Goal: Task Accomplishment & Management: Complete application form

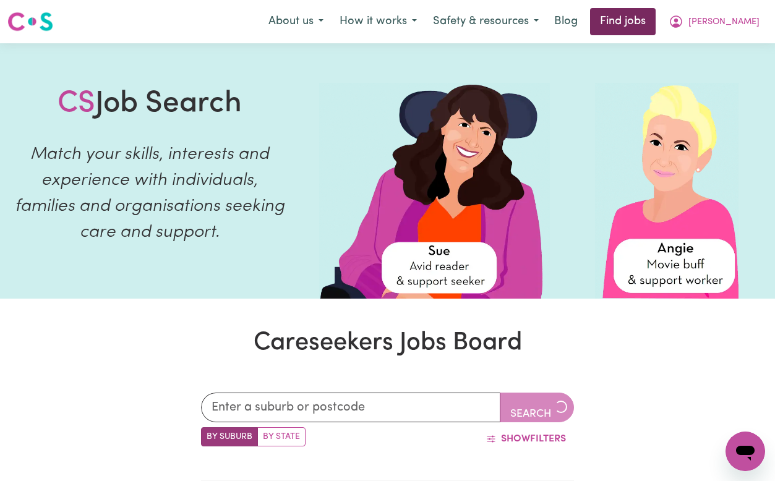
click at [656, 17] on link "Find jobs" at bounding box center [623, 21] width 66 height 27
click at [656, 25] on link "Find jobs" at bounding box center [623, 21] width 66 height 27
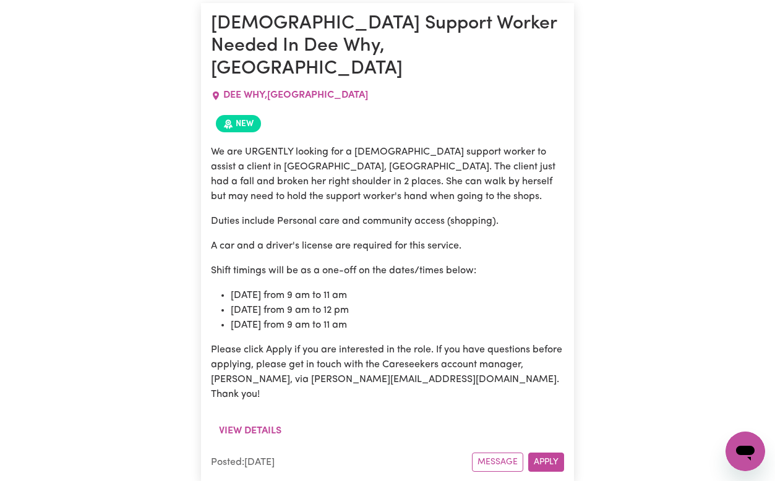
scroll to position [542, 0]
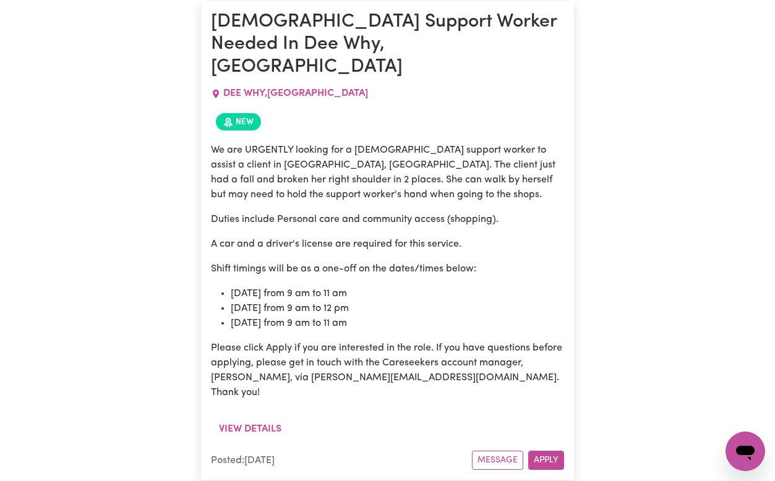
click at [312, 165] on p "We are URGENTLY looking for a [DEMOGRAPHIC_DATA] support worker to assist a cli…" at bounding box center [387, 172] width 353 height 59
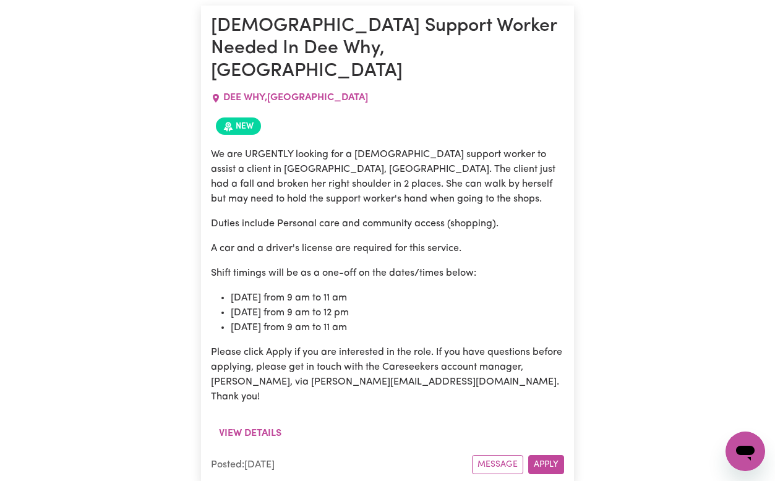
scroll to position [540, 0]
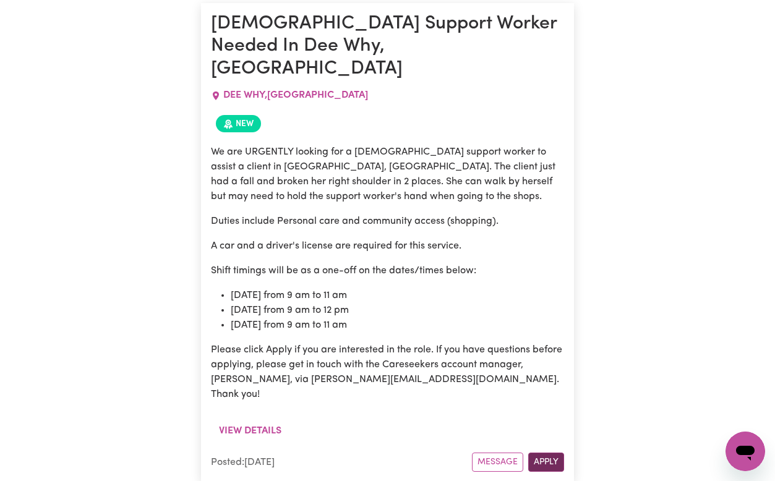
click at [545, 453] on button "Apply" at bounding box center [546, 462] width 36 height 19
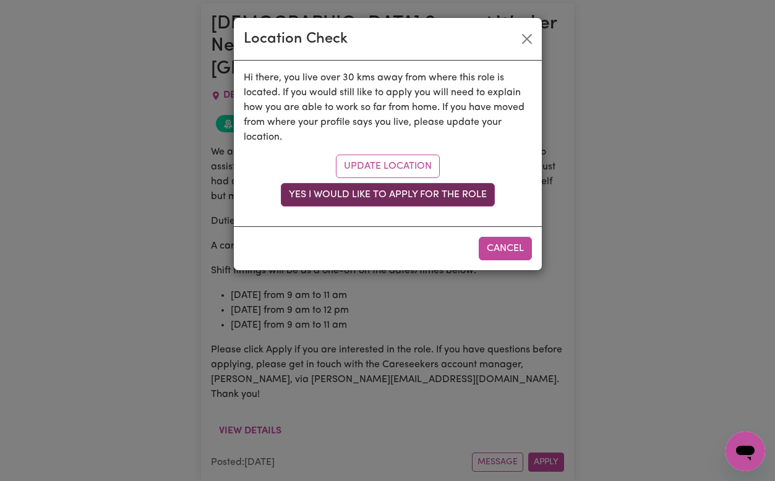
click at [412, 196] on button "Yes I would like to apply for the role" at bounding box center [388, 195] width 214 height 24
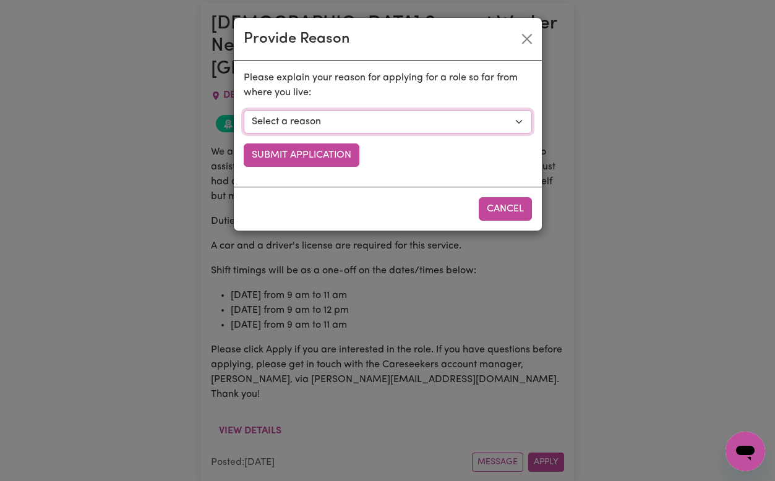
click at [346, 127] on select "Select a reason I currently travel to this area for work or other personal reas…" at bounding box center [388, 122] width 288 height 24
select select "I am open to longer shifts that make the travel worthwhile"
click at [244, 110] on select "Select a reason I currently travel to this area for work or other personal reas…" at bounding box center [388, 122] width 288 height 24
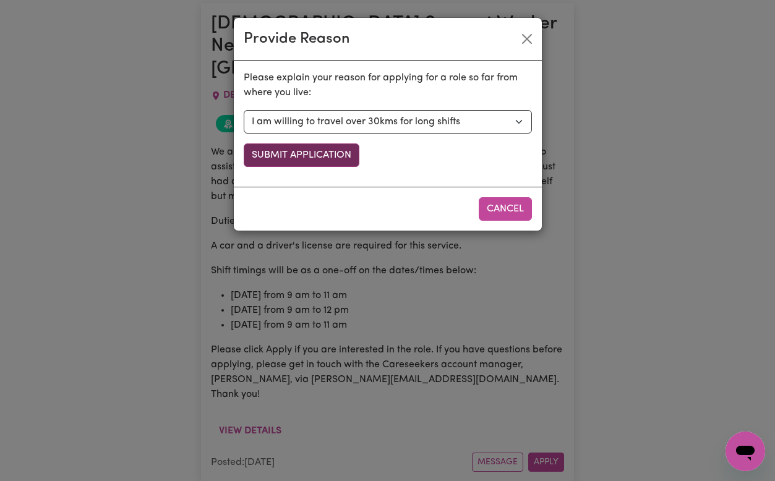
click at [322, 153] on button "Submit Application" at bounding box center [302, 156] width 116 height 24
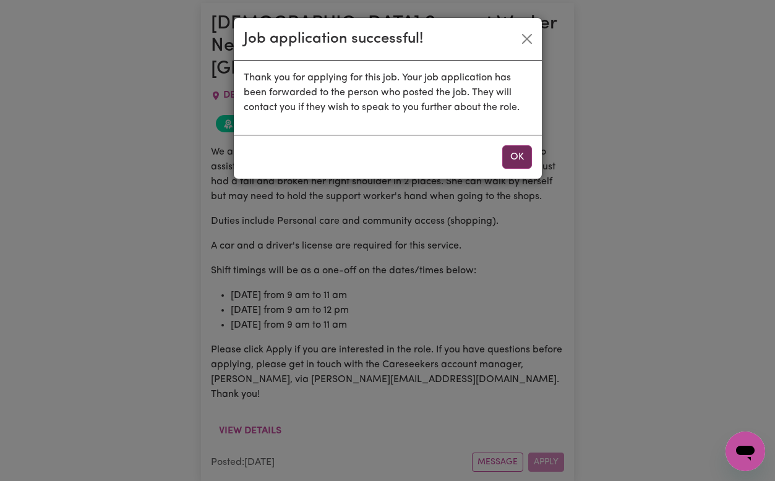
click at [518, 160] on button "OK" at bounding box center [517, 157] width 30 height 24
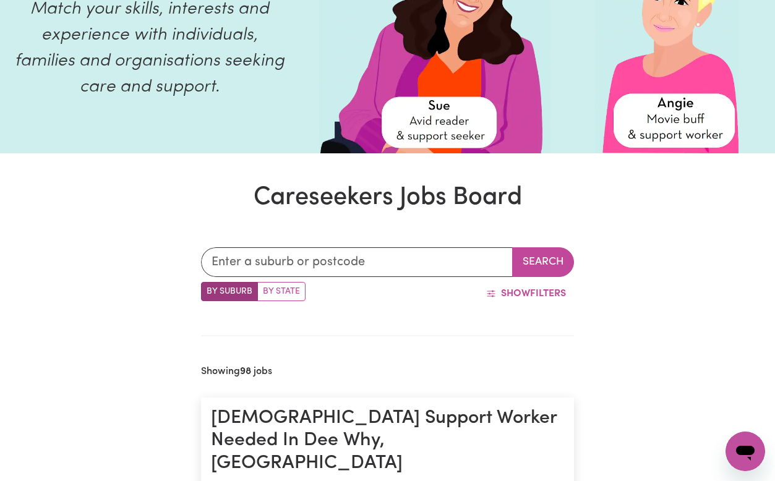
scroll to position [0, 0]
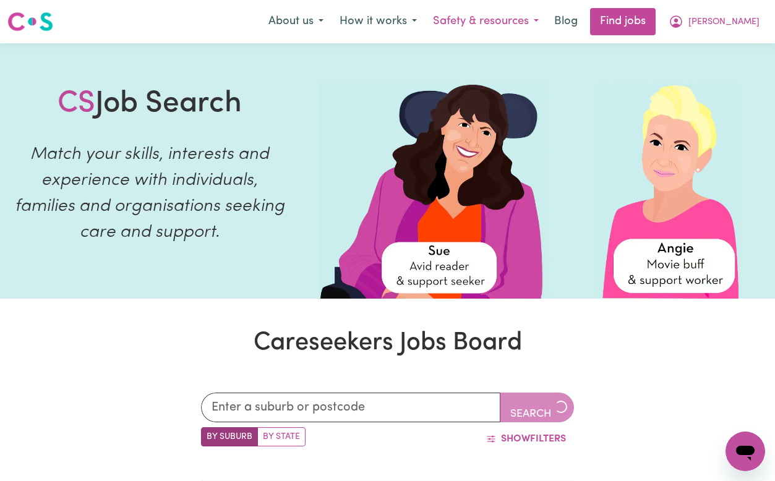
click at [547, 15] on button "Safety & resources" at bounding box center [486, 22] width 122 height 26
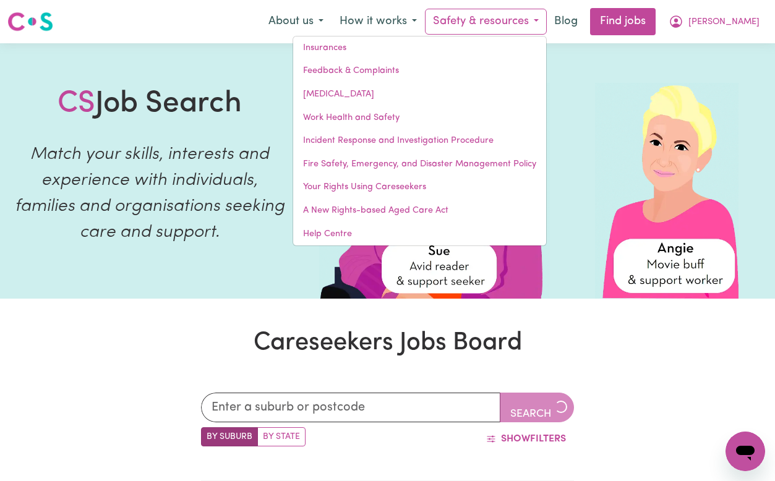
click at [676, 159] on img at bounding box center [667, 191] width 144 height 216
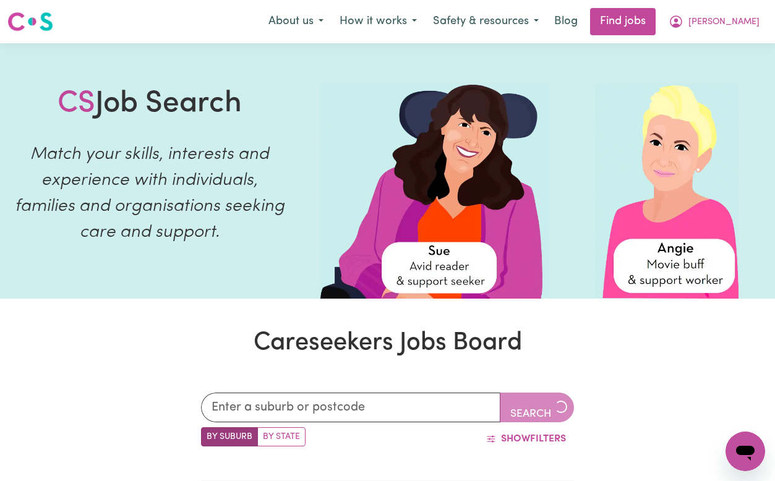
click at [663, 36] on nav "Menu About us How it works Safety & resources Insurances Feedback & Complaints …" at bounding box center [387, 21] width 775 height 43
click at [655, 27] on link "Find jobs" at bounding box center [623, 21] width 66 height 27
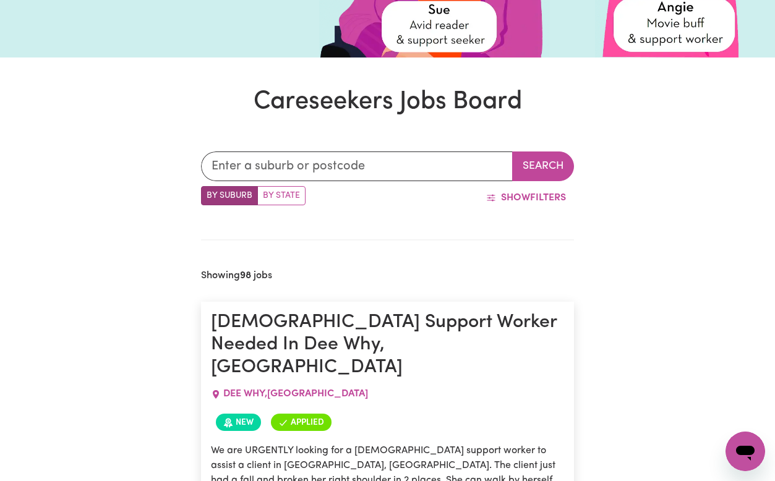
scroll to position [246, 0]
